Goal: Information Seeking & Learning: Understand process/instructions

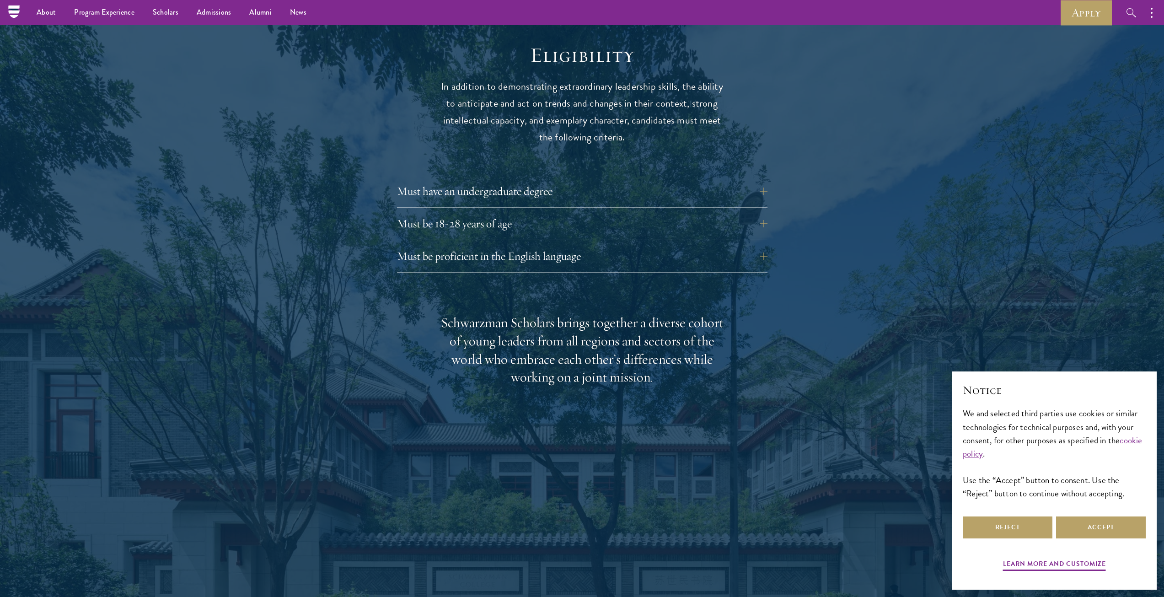
scroll to position [1143, 0]
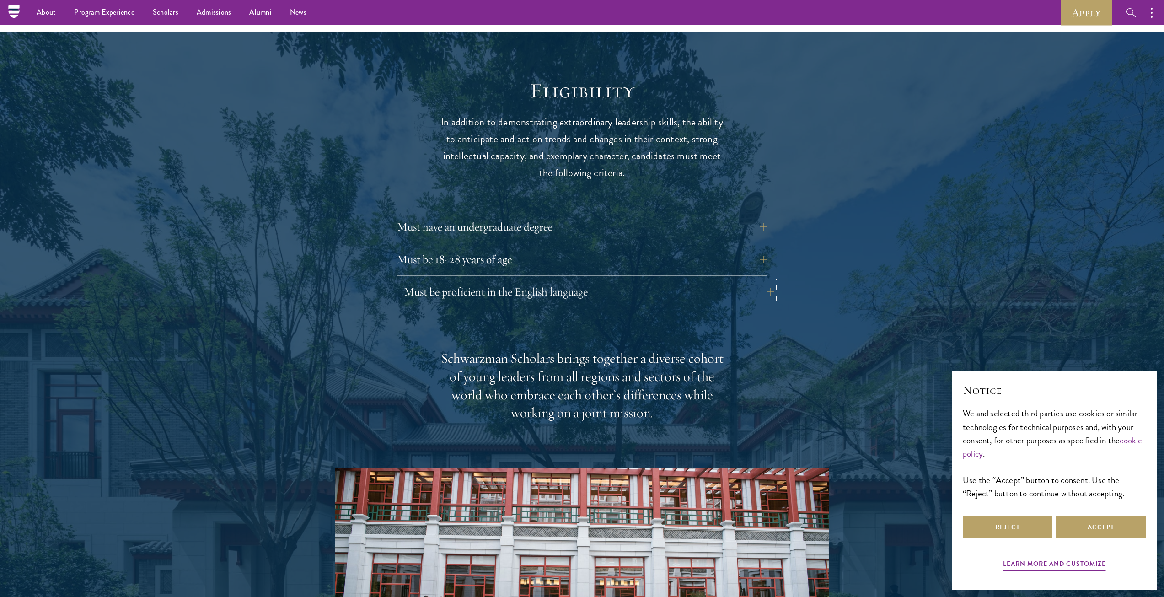
click at [579, 281] on button "Must be proficient in the English language" at bounding box center [589, 292] width 370 height 22
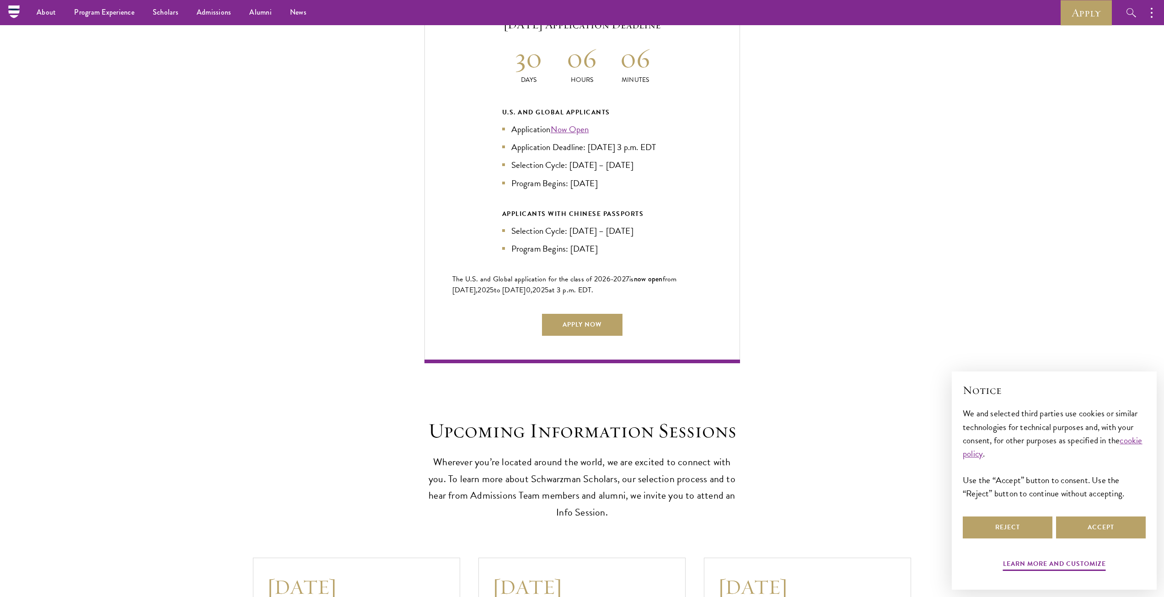
scroll to position [2240, 0]
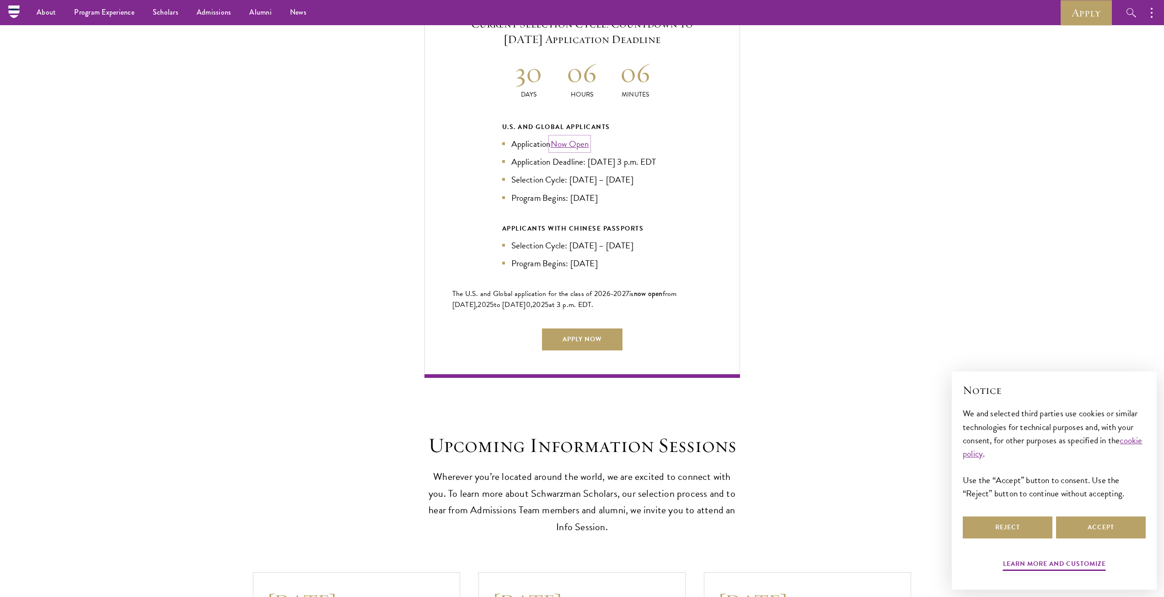
click at [574, 137] on link "Now Open" at bounding box center [569, 143] width 38 height 13
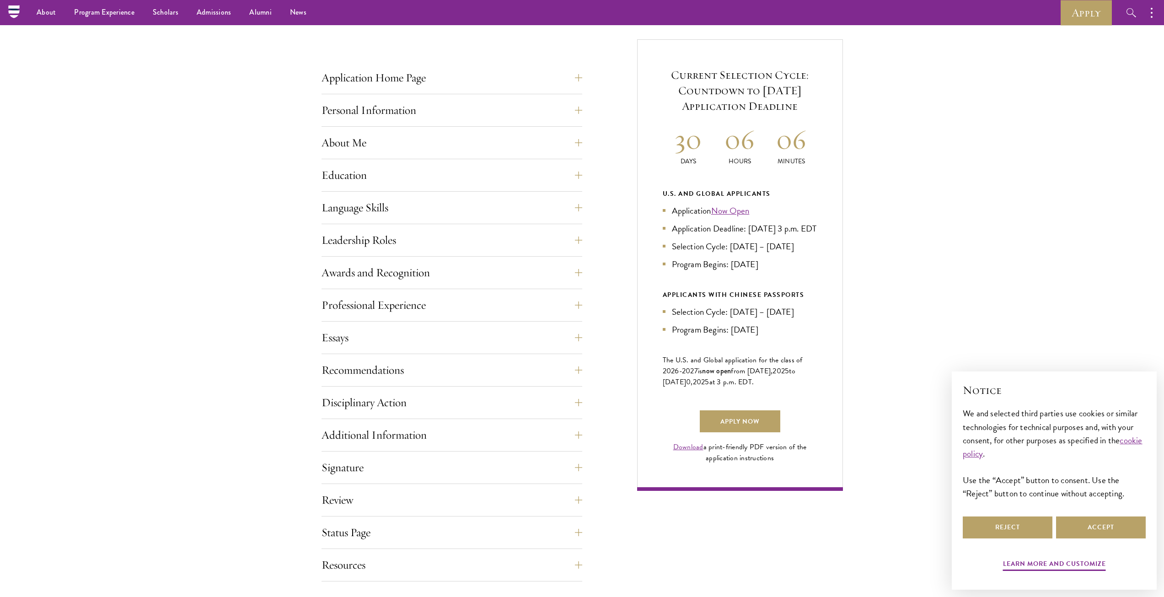
scroll to position [320, 0]
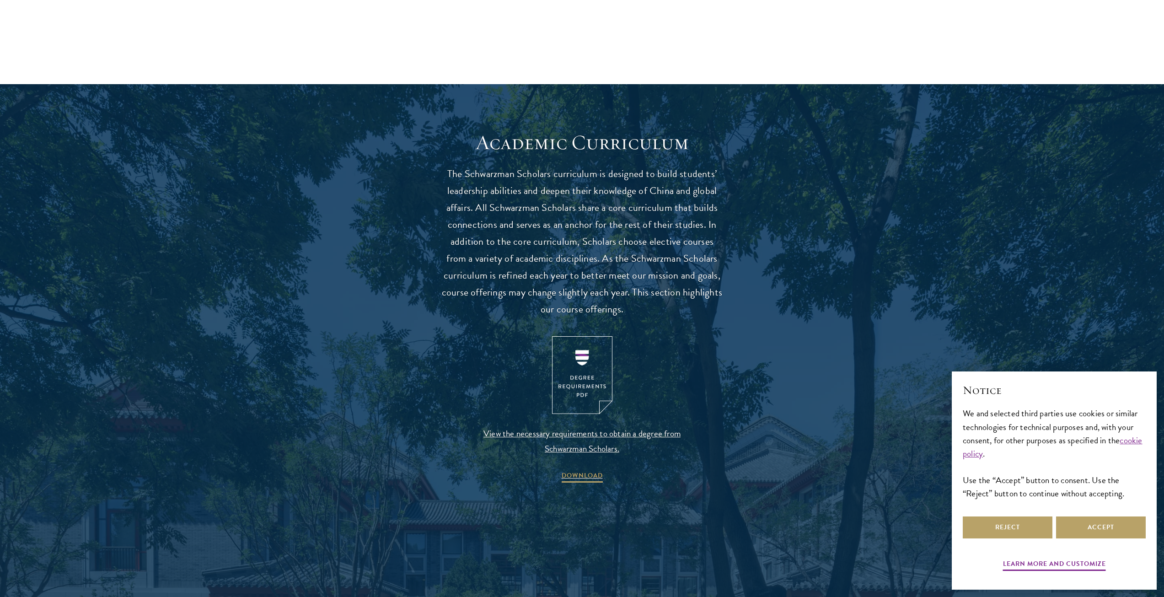
scroll to position [686, 0]
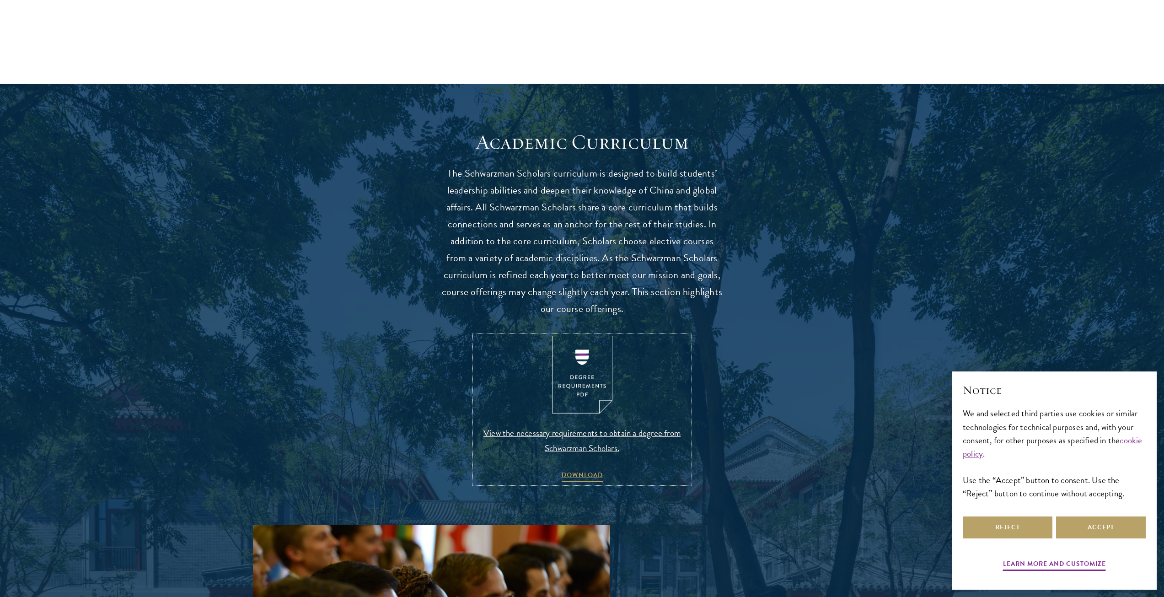
click at [592, 390] on img at bounding box center [582, 375] width 60 height 78
